Goal: Information Seeking & Learning: Learn about a topic

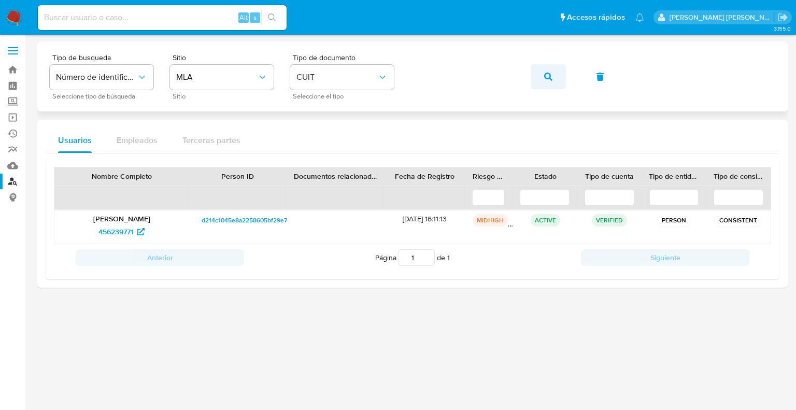
click at [547, 79] on icon "button" at bounding box center [548, 77] width 8 height 8
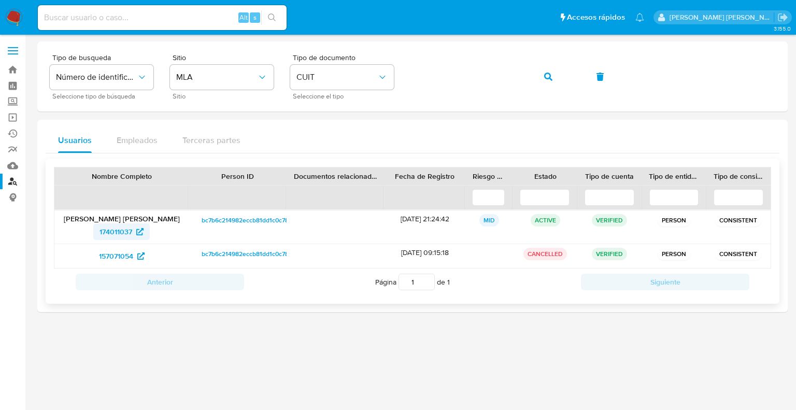
click at [109, 231] on span "174011037" at bounding box center [115, 231] width 33 height 17
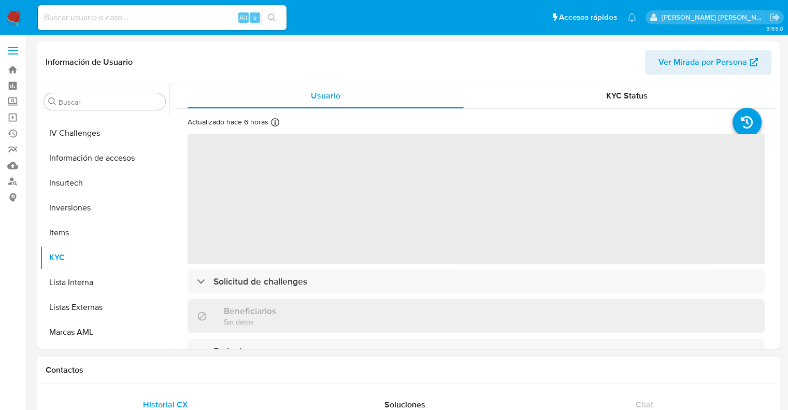
scroll to position [512, 0]
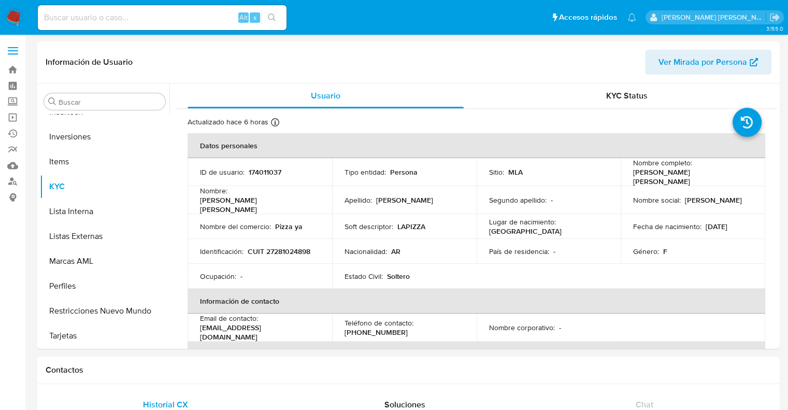
select select "10"
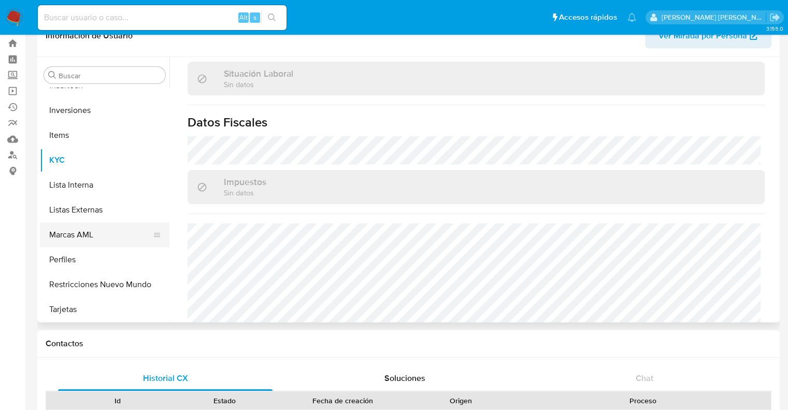
scroll to position [52, 0]
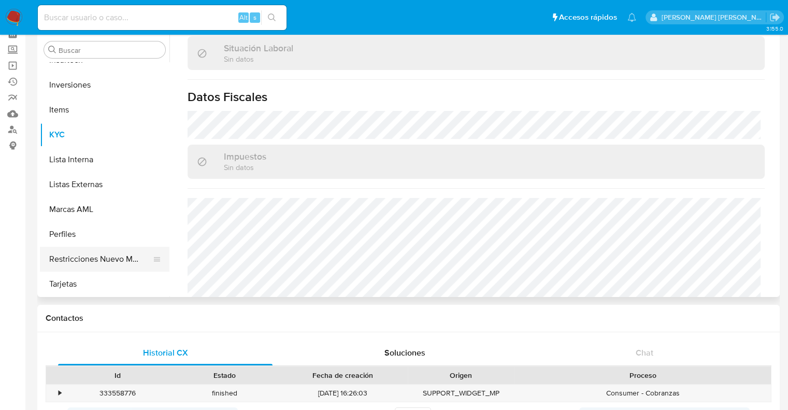
click at [102, 266] on button "Restricciones Nuevo Mundo" at bounding box center [100, 259] width 121 height 25
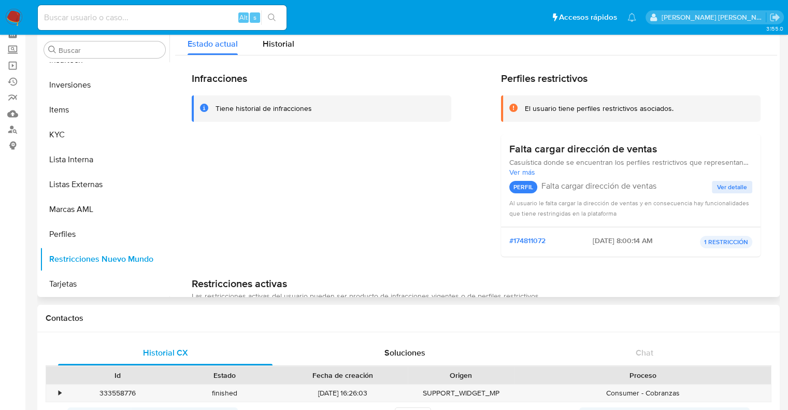
scroll to position [0, 0]
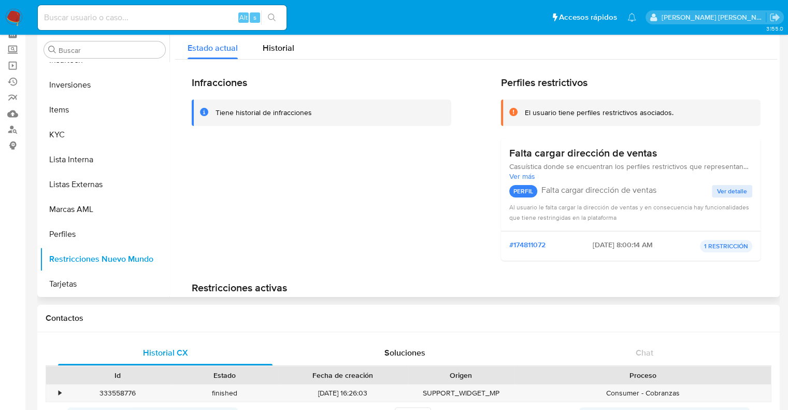
click at [273, 112] on div "Tiene historial de infracciones" at bounding box center [264, 113] width 96 height 10
click at [276, 48] on span "Historial" at bounding box center [279, 48] width 32 height 12
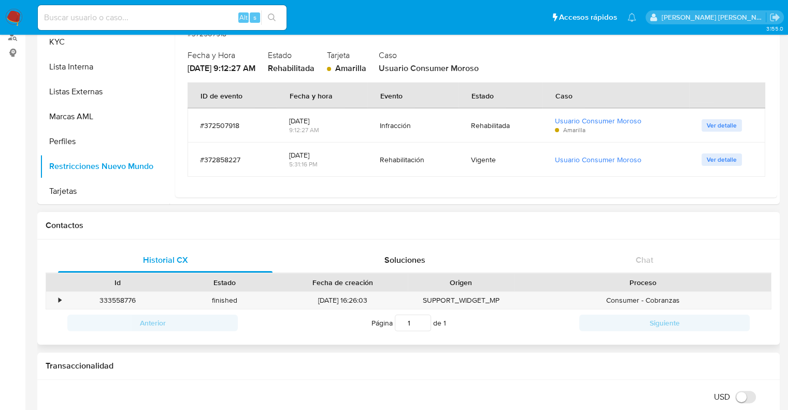
scroll to position [155, 0]
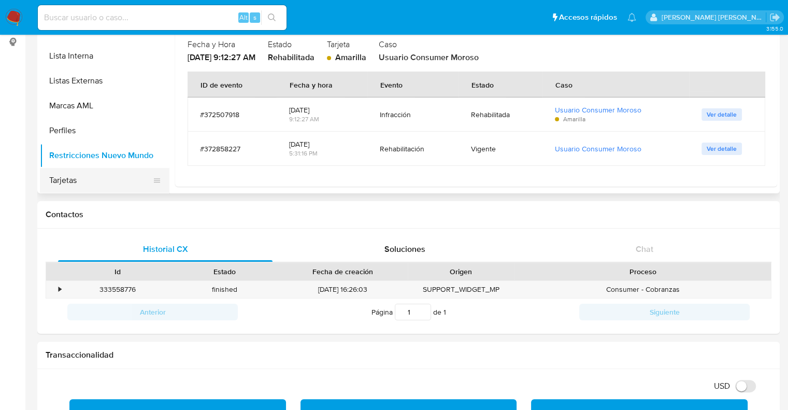
click at [70, 178] on button "Tarjetas" at bounding box center [100, 180] width 121 height 25
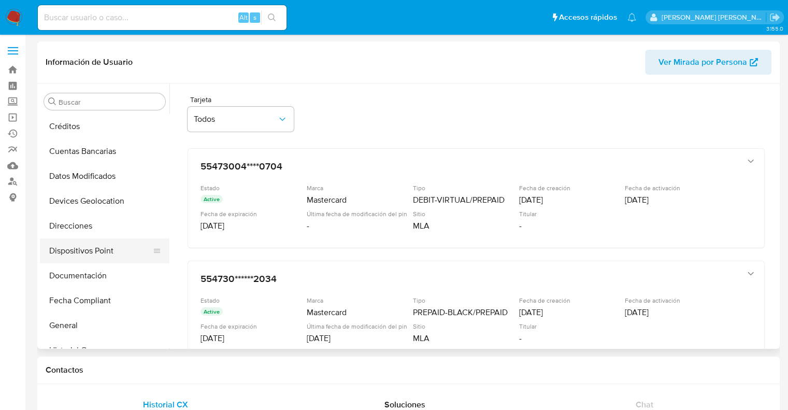
scroll to position [0, 0]
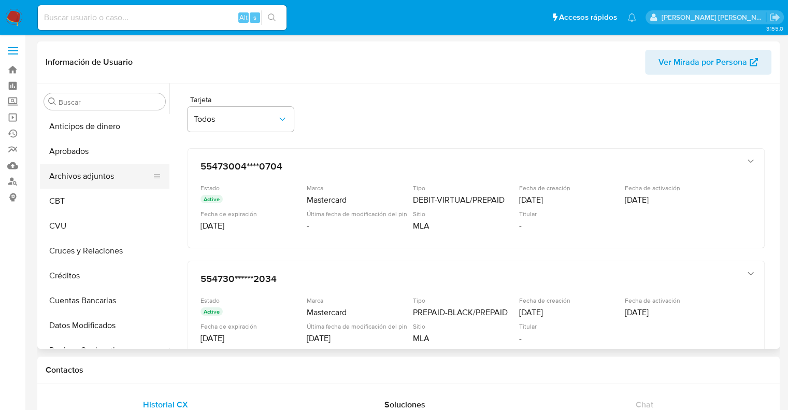
click at [76, 175] on button "Archivos adjuntos" at bounding box center [100, 176] width 121 height 25
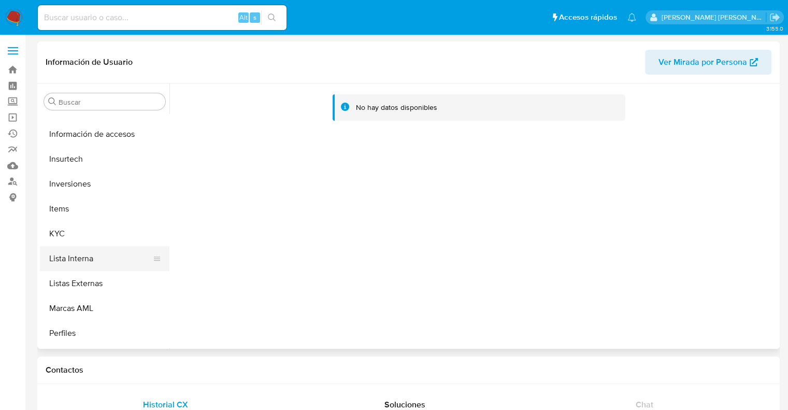
scroll to position [466, 0]
click at [64, 236] on button "KYC" at bounding box center [100, 232] width 121 height 25
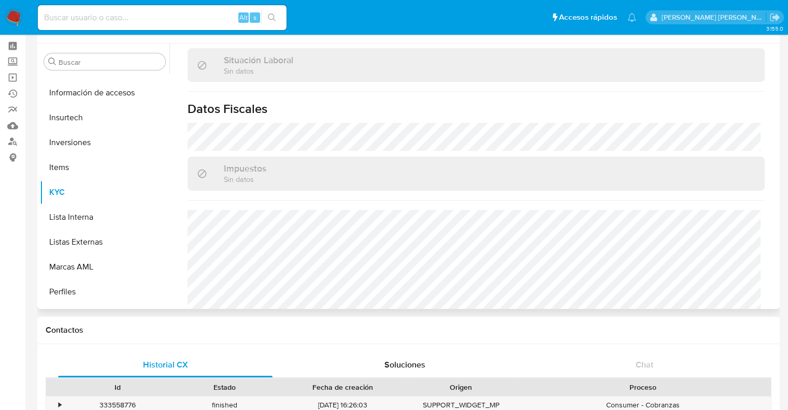
scroll to position [104, 0]
